Goal: Task Accomplishment & Management: Use online tool/utility

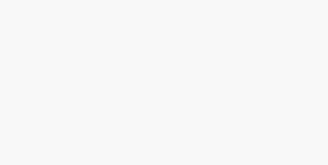
click at [173, 0] on html at bounding box center [164, 0] width 328 height 0
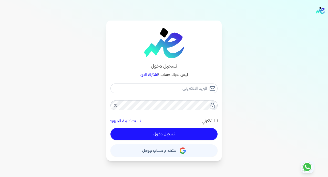
click at [189, 145] on button "حساب استخدام حساب جوجل" at bounding box center [163, 150] width 107 height 12
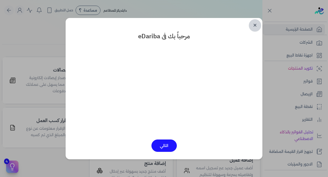
click at [252, 22] on link "✕" at bounding box center [255, 25] width 12 height 12
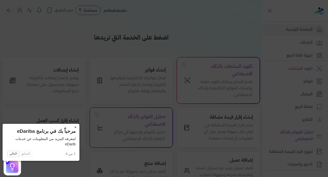
click at [71, 126] on button "×" at bounding box center [75, 127] width 8 height 7
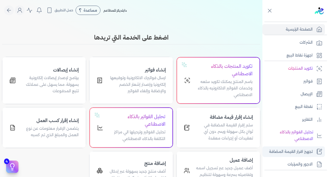
scroll to position [100, 0]
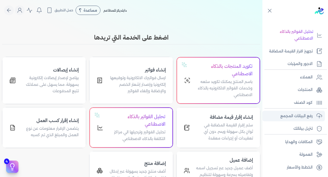
click at [286, 117] on p "رفع البيانات المجمع" at bounding box center [296, 116] width 32 height 7
click at [284, 113] on p "رفع البيانات المجمع" at bounding box center [296, 116] width 32 height 7
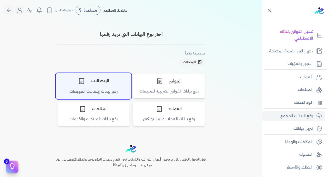
click at [114, 86] on div "الإيصالات" at bounding box center [93, 80] width 75 height 15
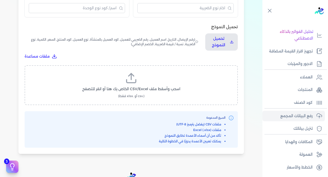
scroll to position [185, 0]
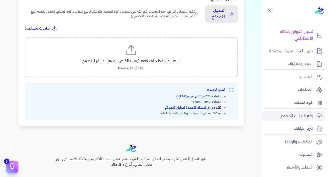
click at [169, 58] on span "اسحب وأسقط ملف CSV/Excel الخاص بك هنا أو انقر للتصفح" at bounding box center [131, 60] width 98 height 5
click at [0, 0] on input "اسحب وأسقط ملف CSV/Excel الخاص بك هنا أو انقر للتصفح (.csv أو .xlsx فقط)" at bounding box center [0, 0] width 0 height 0
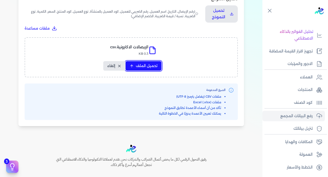
click at [141, 63] on span "تحميل الملف" at bounding box center [147, 65] width 22 height 5
select select "رقم الإيصال"
select select "سيريال المنتج"
select select "السعر"
select select "الكمية"
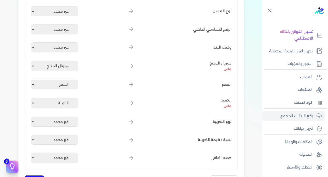
scroll to position [285, 0]
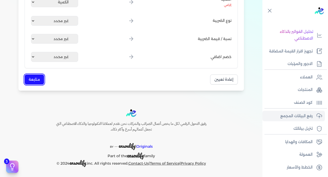
click at [34, 82] on button "متابعة" at bounding box center [34, 79] width 19 height 10
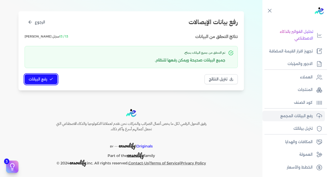
click at [42, 80] on span "رفع البيانات" at bounding box center [38, 78] width 18 height 5
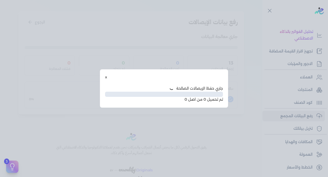
scroll to position [26, 0]
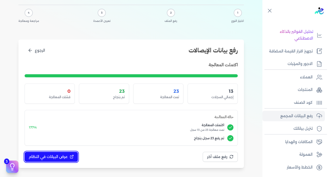
click at [56, 154] on span "عرض البيانات في النظام" at bounding box center [48, 156] width 39 height 5
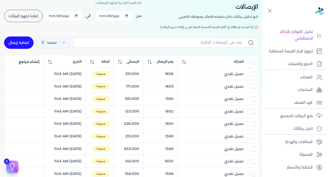
click at [252, 60] on input "All items unselected" at bounding box center [253, 61] width 5 height 5
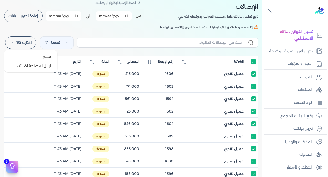
click at [22, 42] on label "اختارت (13)" at bounding box center [20, 42] width 31 height 12
click at [33, 65] on button "ارسل لمصلحة لضرائب" at bounding box center [30, 65] width 49 height 9
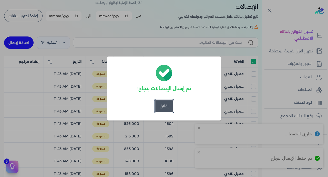
click at [161, 105] on button "إغلاق" at bounding box center [164, 106] width 18 height 12
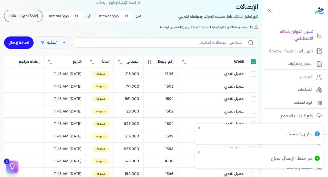
click at [254, 63] on input "All items selected" at bounding box center [253, 61] width 5 height 5
checkbox input "false"
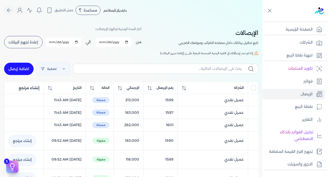
click at [32, 38] on button "إعادة تجهيز البيانات" at bounding box center [23, 42] width 38 height 12
checkbox input "false"
click at [164, 88] on span "رقم الإيصال" at bounding box center [165, 87] width 17 height 5
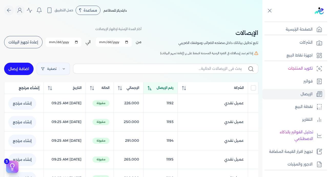
click at [164, 88] on span "رقم الإيصال" at bounding box center [165, 87] width 17 height 5
